Goal: Information Seeking & Learning: Learn about a topic

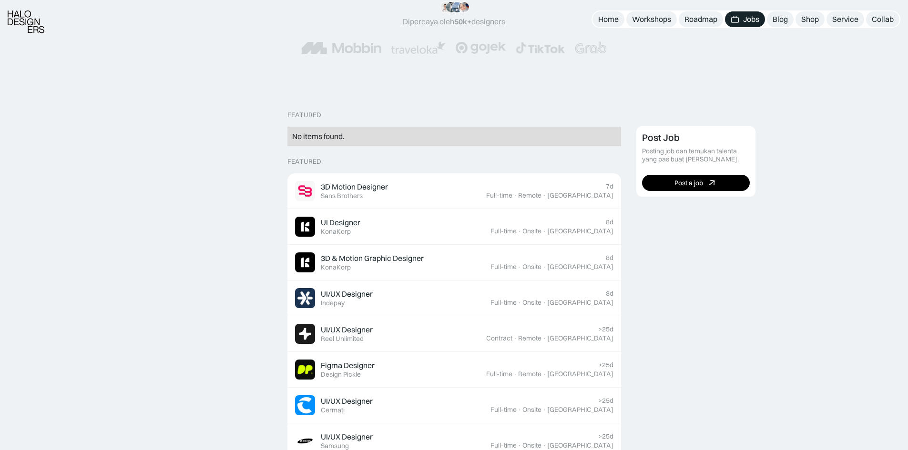
scroll to position [191, 0]
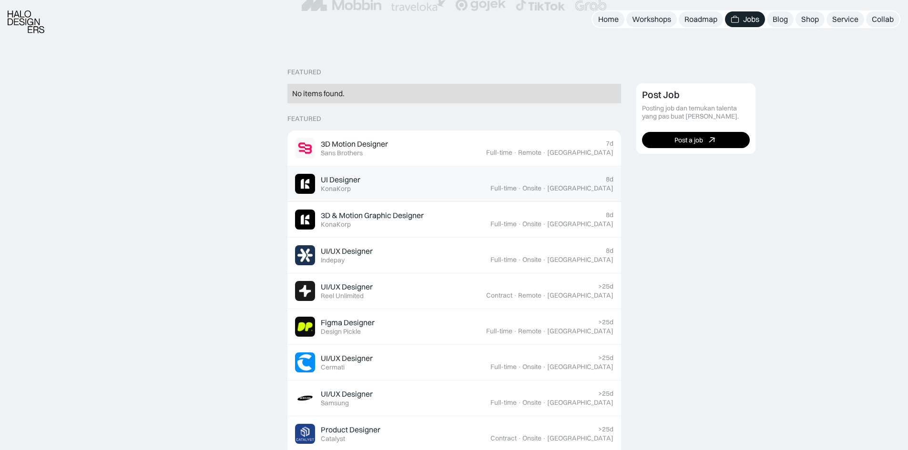
click at [489, 184] on div "UI Designer Featured KonaKorp" at bounding box center [392, 184] width 195 height 20
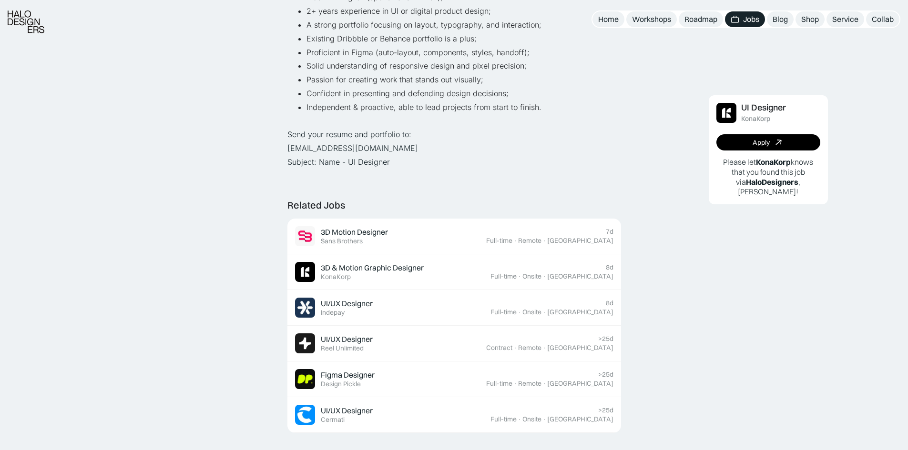
scroll to position [429, 0]
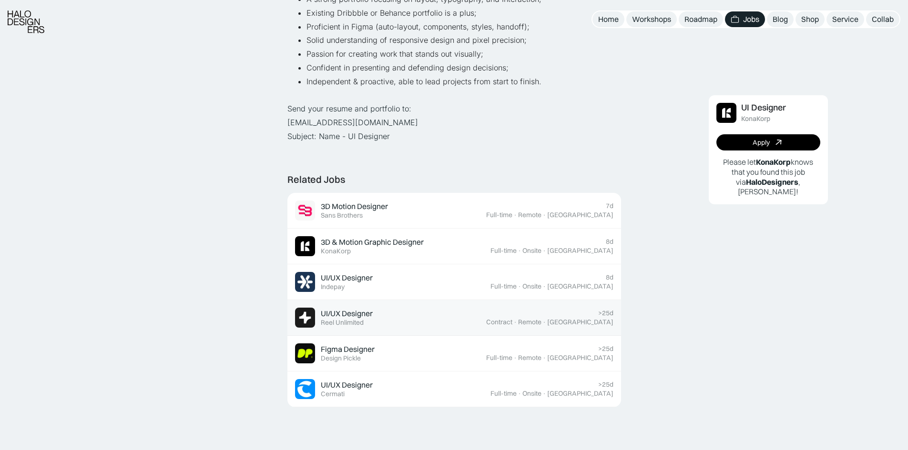
click at [460, 318] on div "UI/UX Designer Featured Reel Unlimited" at bounding box center [390, 318] width 191 height 20
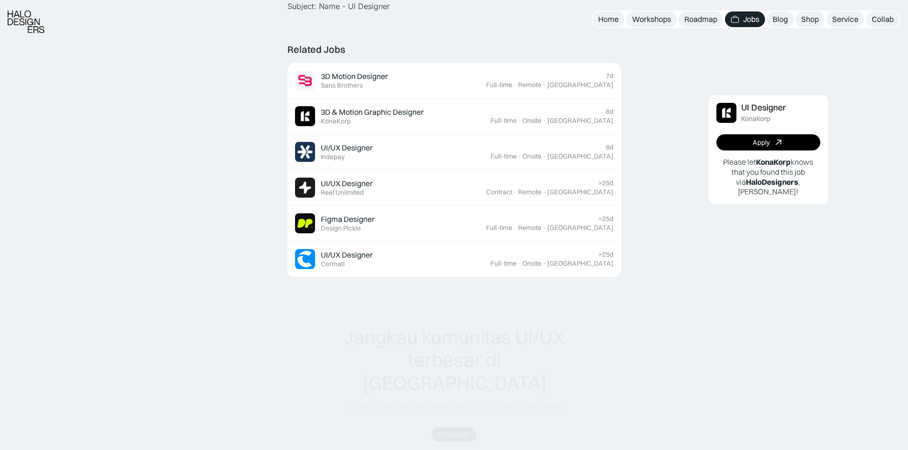
scroll to position [572, 0]
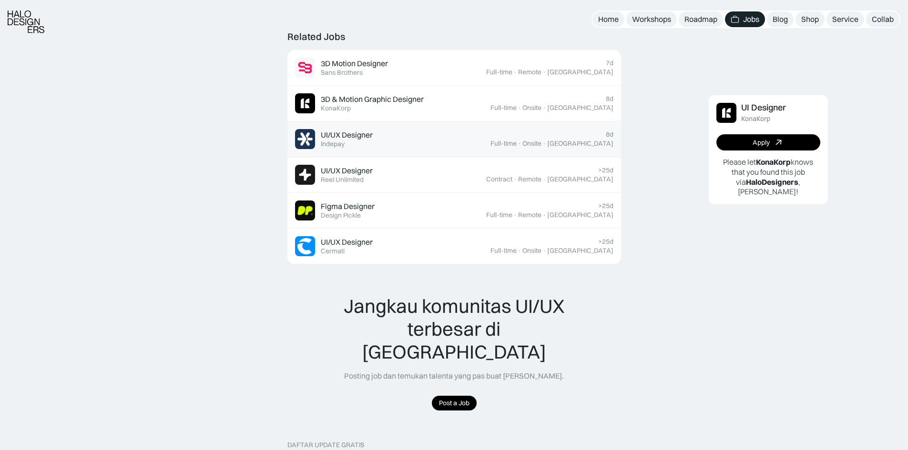
click at [452, 143] on div "UI/UX Designer Featured Indepay" at bounding box center [392, 139] width 195 height 20
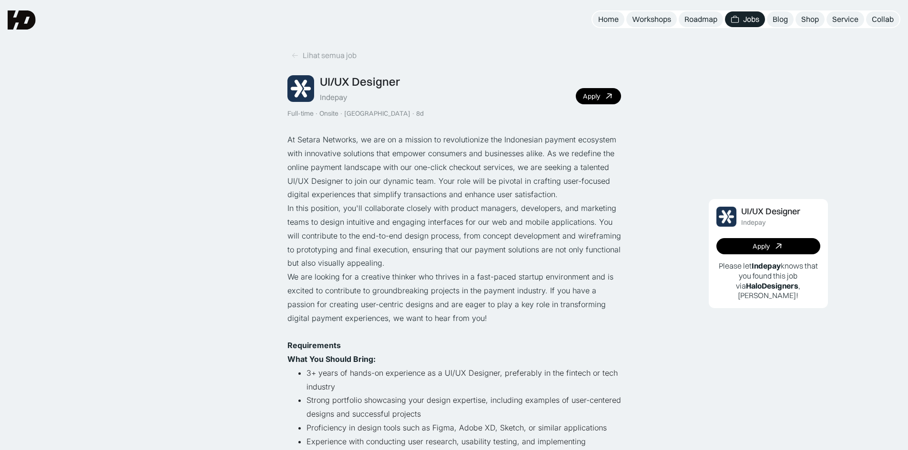
click at [305, 88] on img at bounding box center [300, 88] width 27 height 27
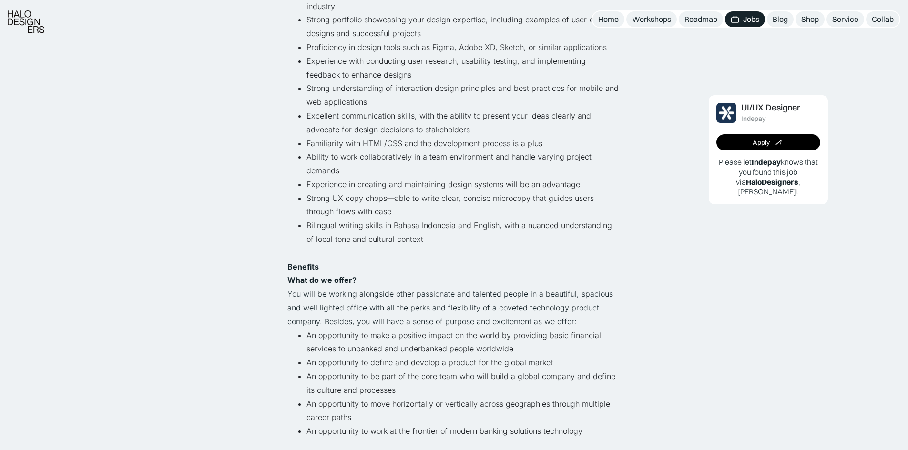
scroll to position [381, 0]
click at [567, 325] on p "Benefits What do we offer? You will be working alongside other passionate and t…" at bounding box center [454, 294] width 334 height 69
